Goal: Transaction & Acquisition: Obtain resource

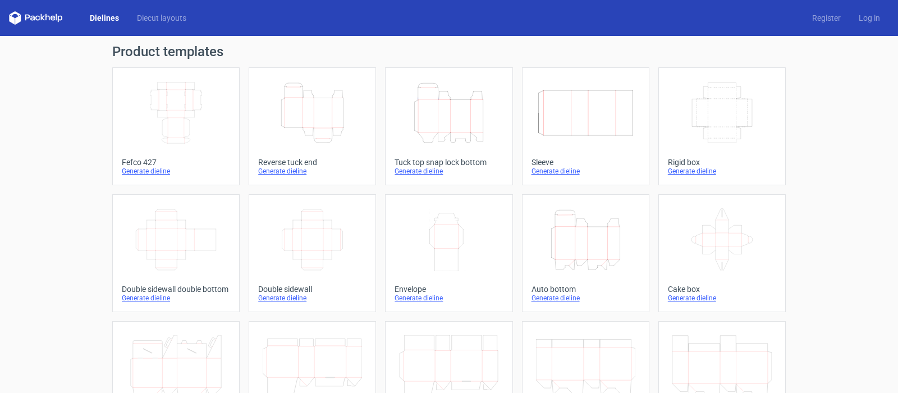
click at [625, 245] on icon "Height Depth Width" at bounding box center [585, 239] width 99 height 63
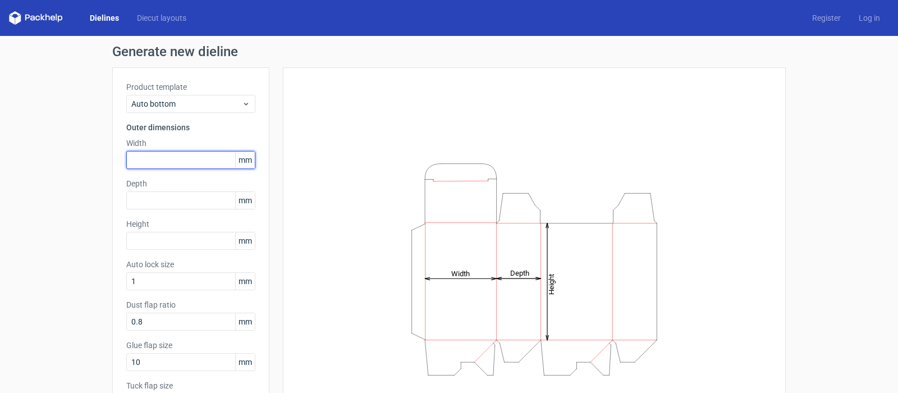
click at [138, 159] on input "text" at bounding box center [190, 160] width 129 height 18
type input "90"
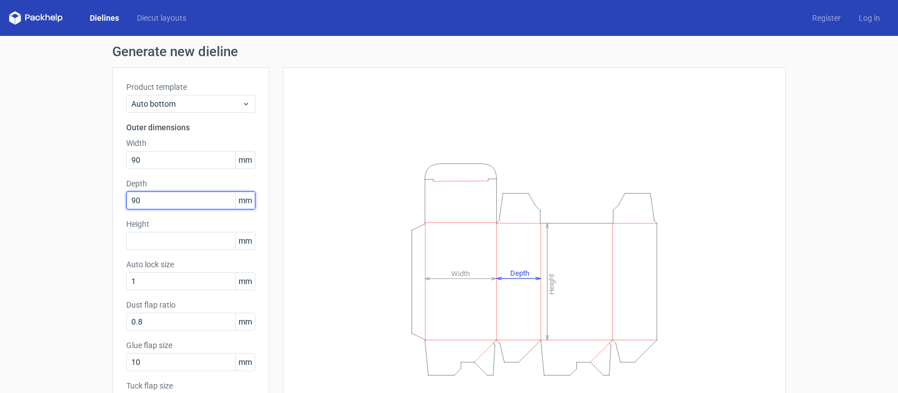
type input "90"
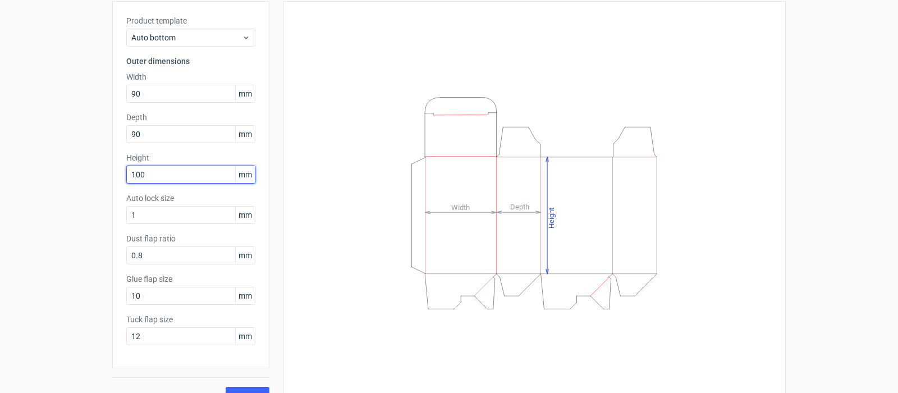
scroll to position [87, 0]
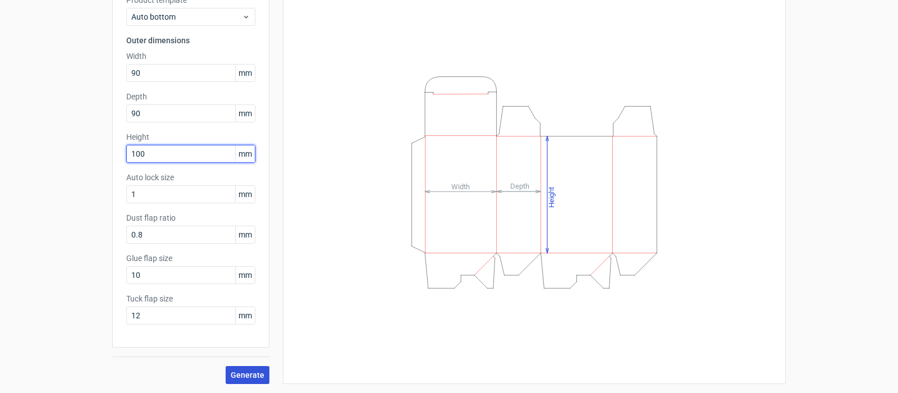
type input "100"
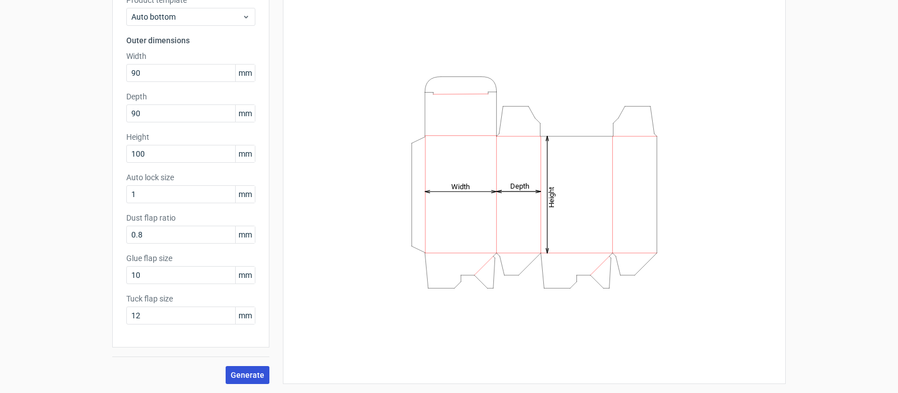
click at [246, 373] on span "Generate" at bounding box center [248, 375] width 34 height 8
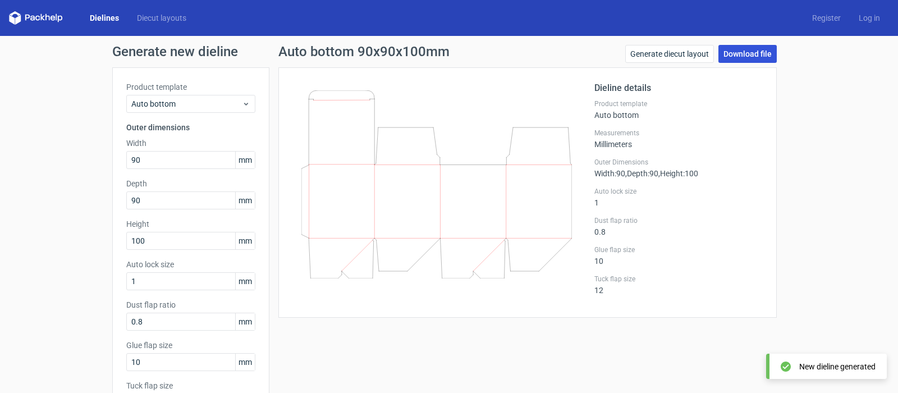
click at [730, 53] on link "Download file" at bounding box center [747, 54] width 58 height 18
click at [65, 238] on div "Generate new dieline Product template Auto bottom Outer dimensions Width 90 mm …" at bounding box center [449, 258] width 898 height 444
